Goal: Check status: Check status

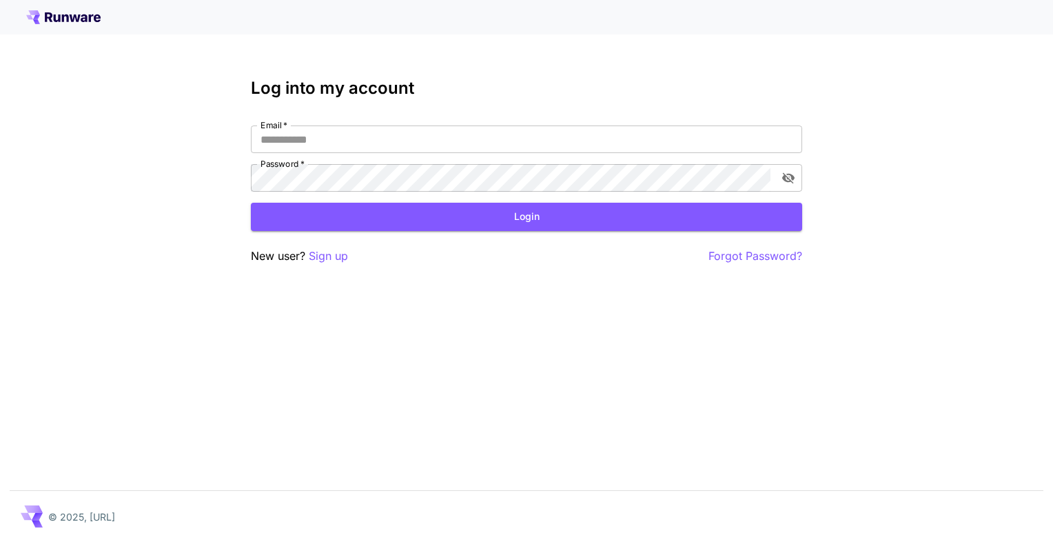
type input "**********"
click at [342, 214] on button "Login" at bounding box center [526, 217] width 551 height 28
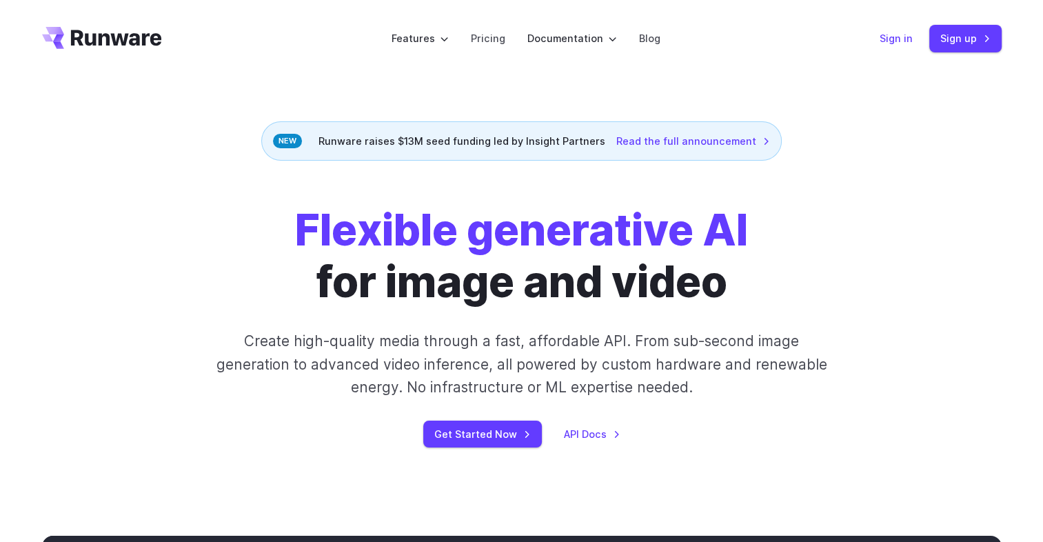
click at [900, 40] on link "Sign in" at bounding box center [895, 38] width 33 height 16
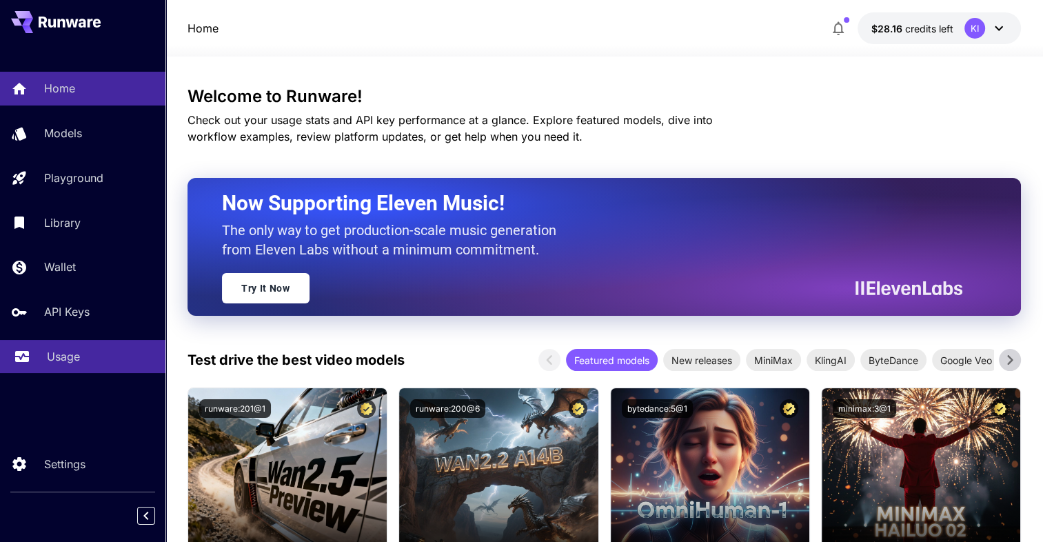
click at [51, 367] on link "Usage" at bounding box center [82, 357] width 165 height 34
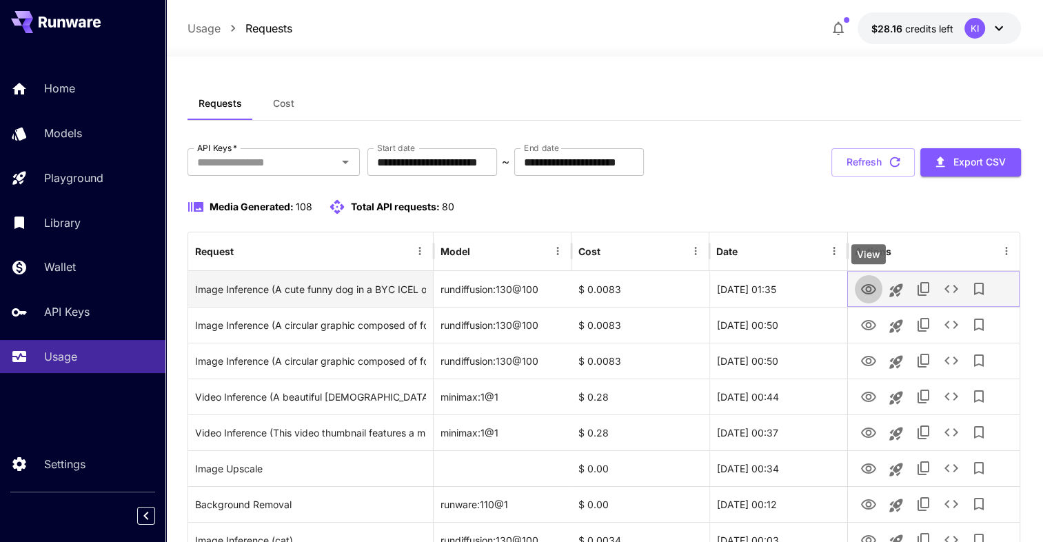
click at [874, 291] on icon "View" at bounding box center [868, 289] width 17 height 17
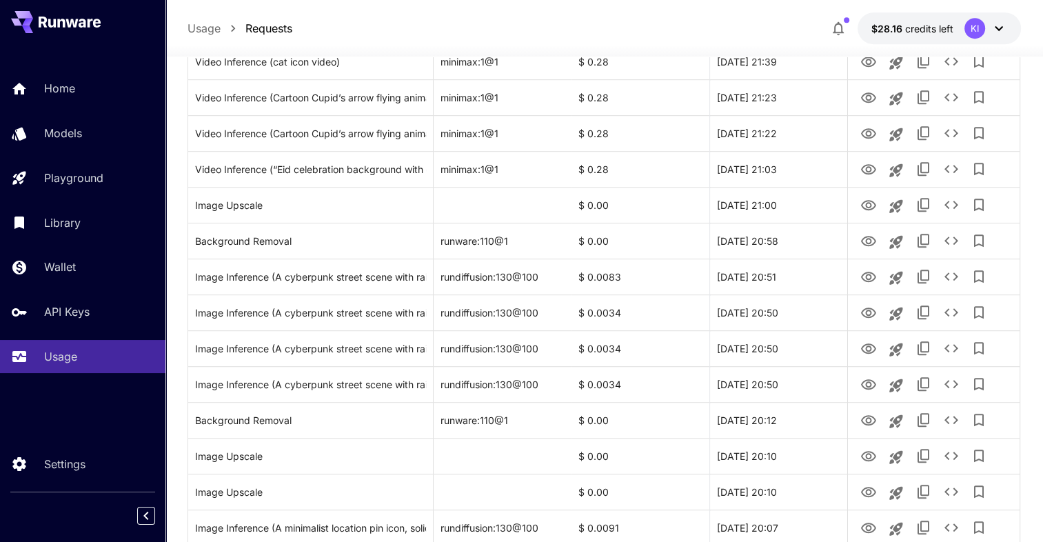
scroll to position [769, 0]
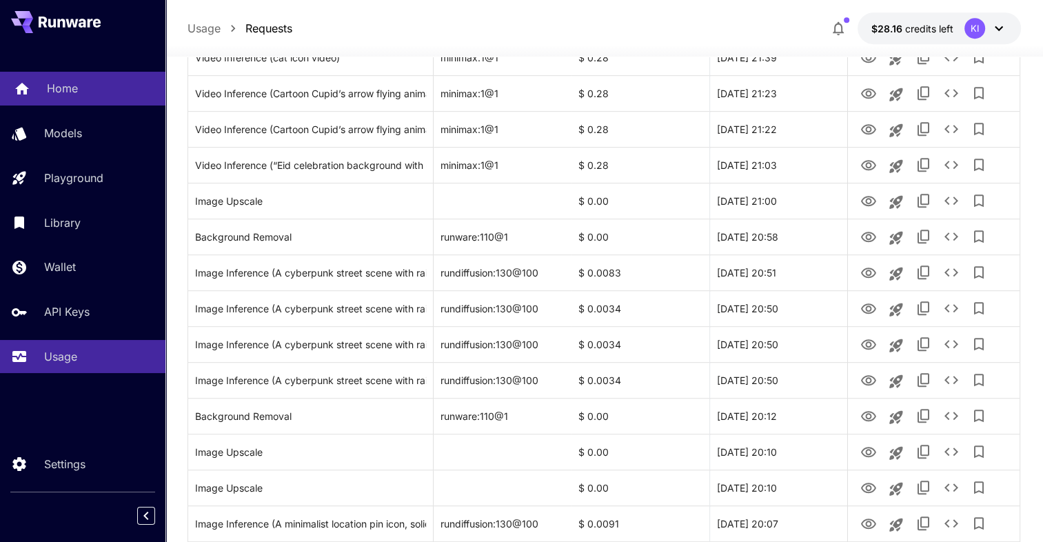
click at [63, 74] on link "Home" at bounding box center [82, 89] width 165 height 34
